Goal: Understand process/instructions

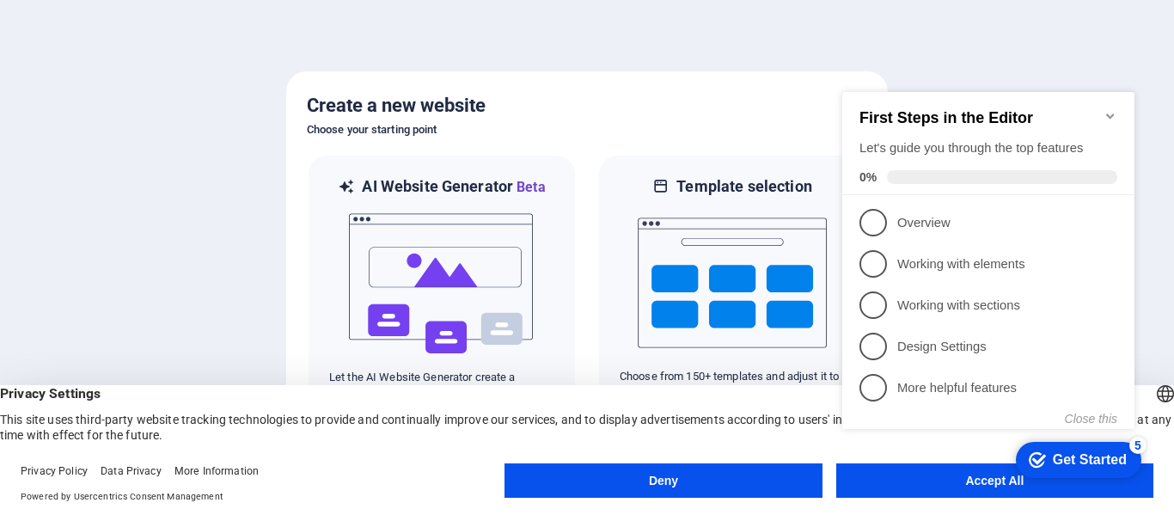
click div "checkmark Get Started 5 First Steps in the Editor Let's guide you through the t…"
click at [1079, 455] on div "Get Started" at bounding box center [1090, 459] width 74 height 15
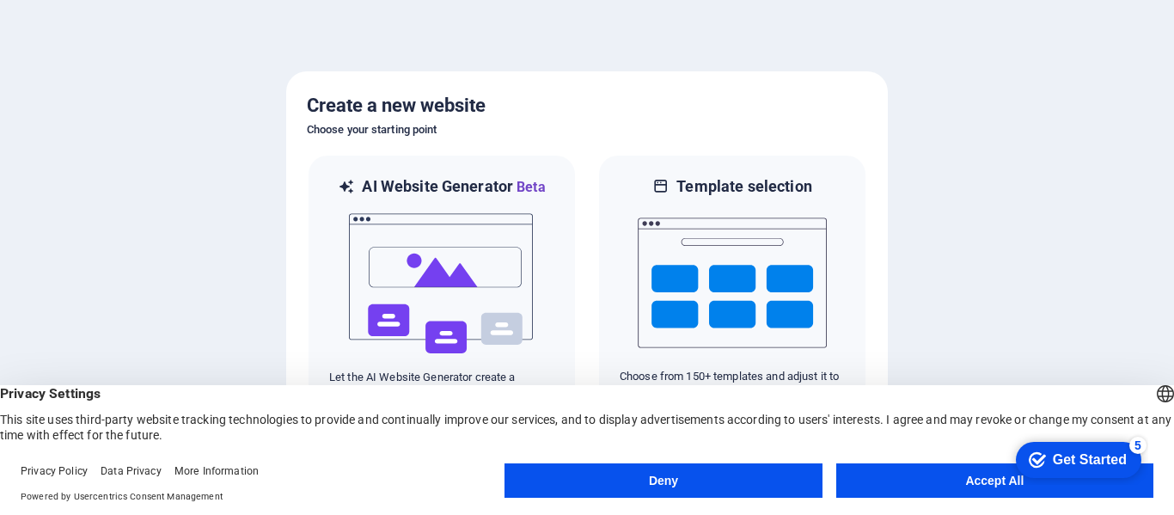
click at [977, 480] on button "Accept All" at bounding box center [994, 480] width 317 height 34
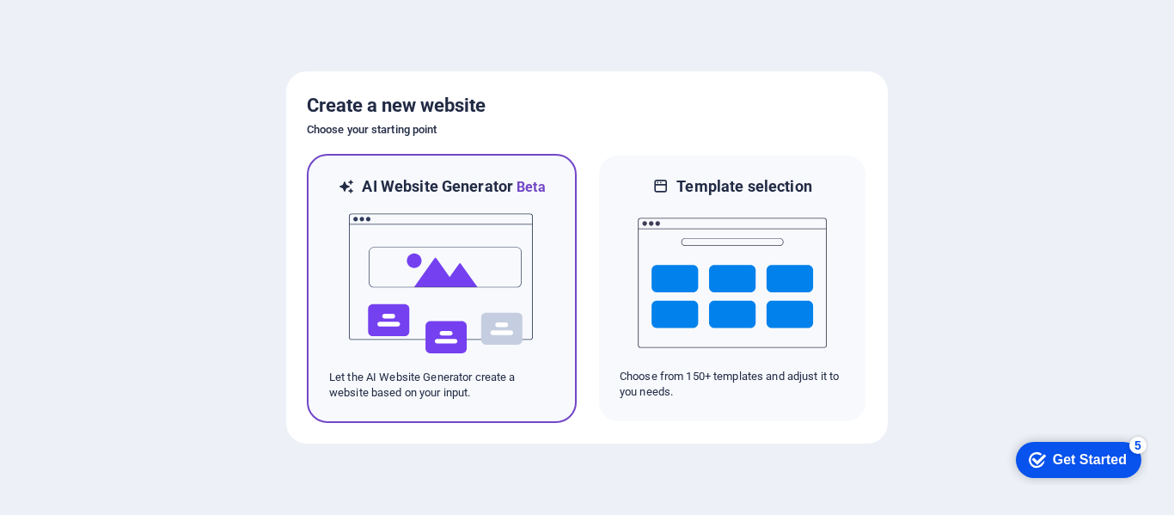
click at [462, 299] on img at bounding box center [441, 284] width 189 height 172
